Goal: Communication & Community: Connect with others

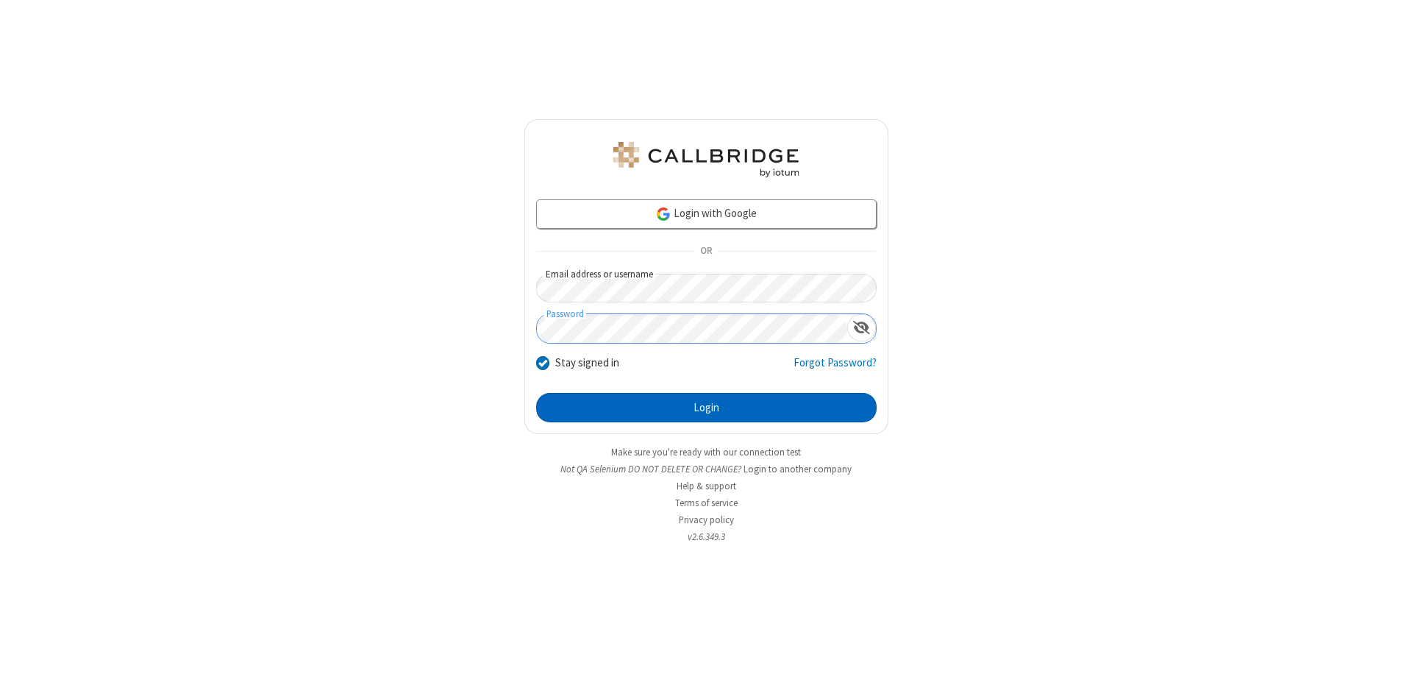
click at [706, 407] on button "Login" at bounding box center [706, 407] width 340 height 29
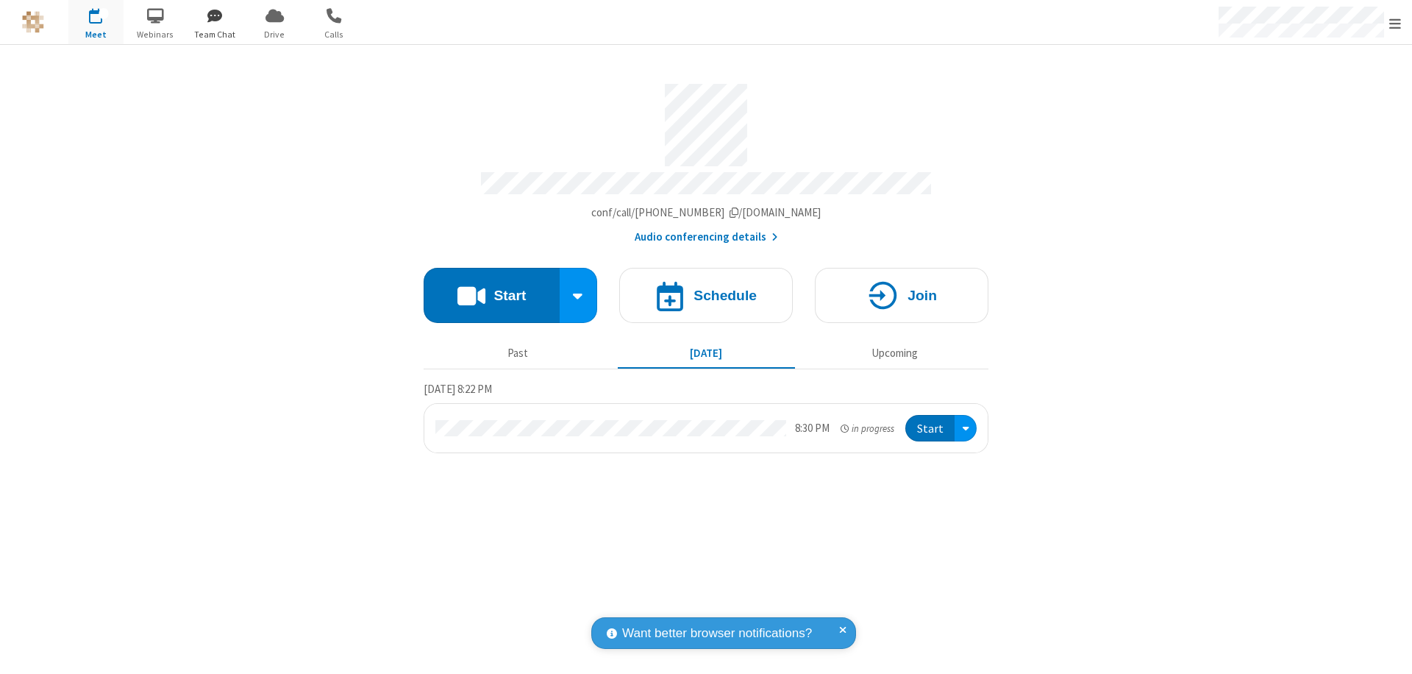
click at [215, 15] on span "button" at bounding box center [215, 15] width 55 height 25
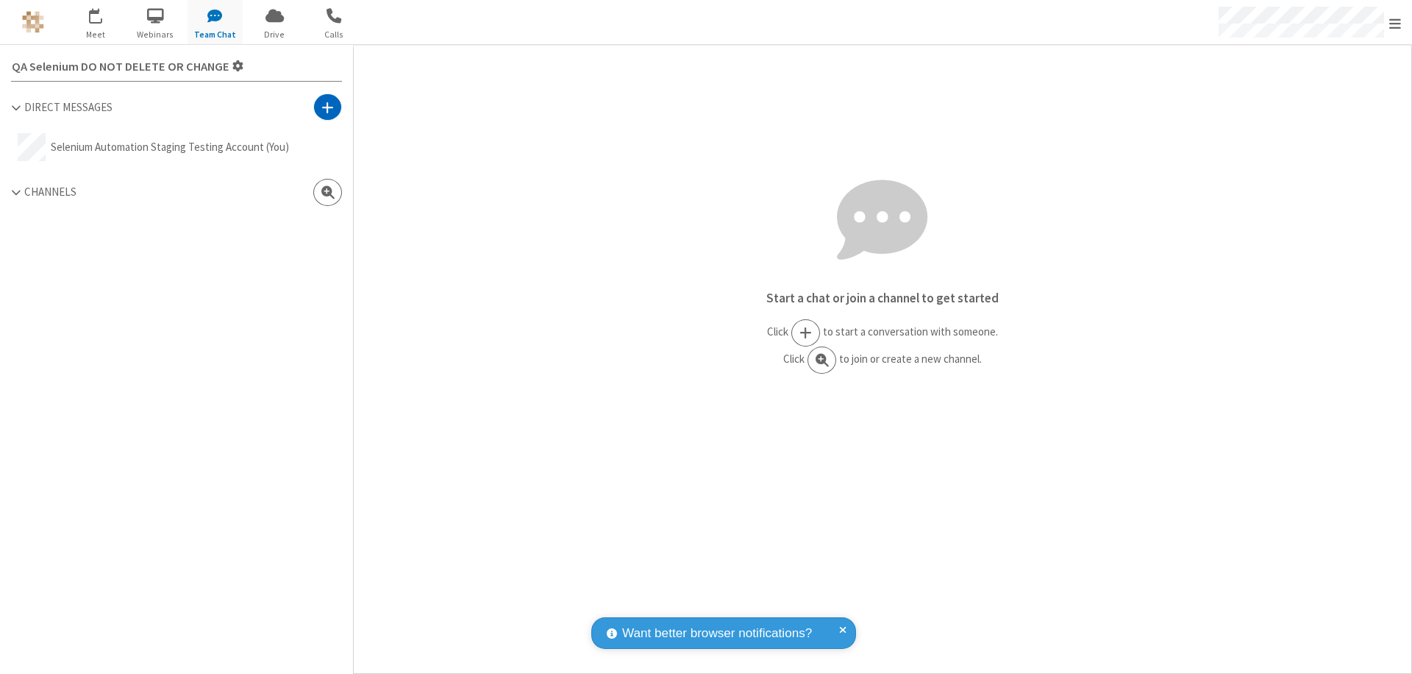
click at [327, 107] on span at bounding box center [327, 107] width 13 height 15
